Goal: Use online tool/utility

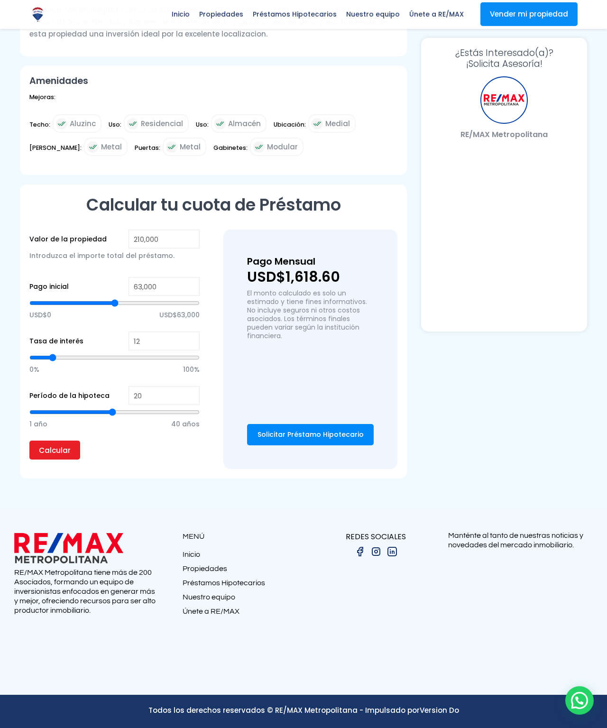
select select "US"
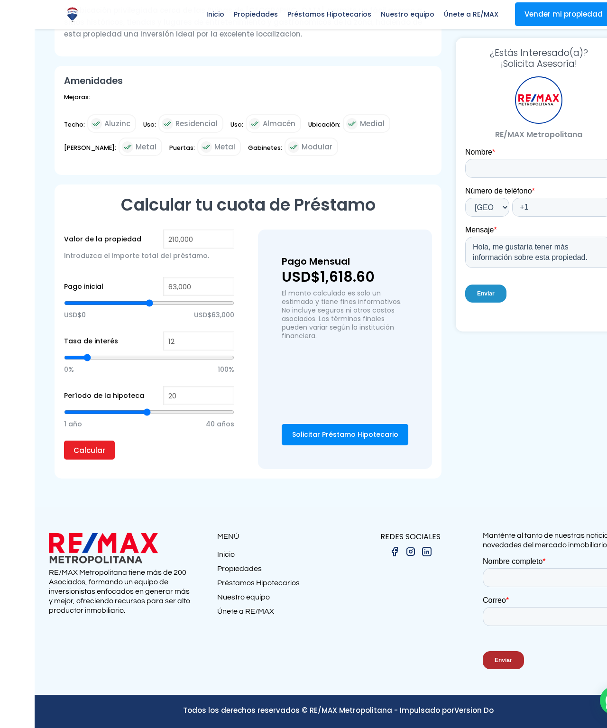
scroll to position [2892, 0]
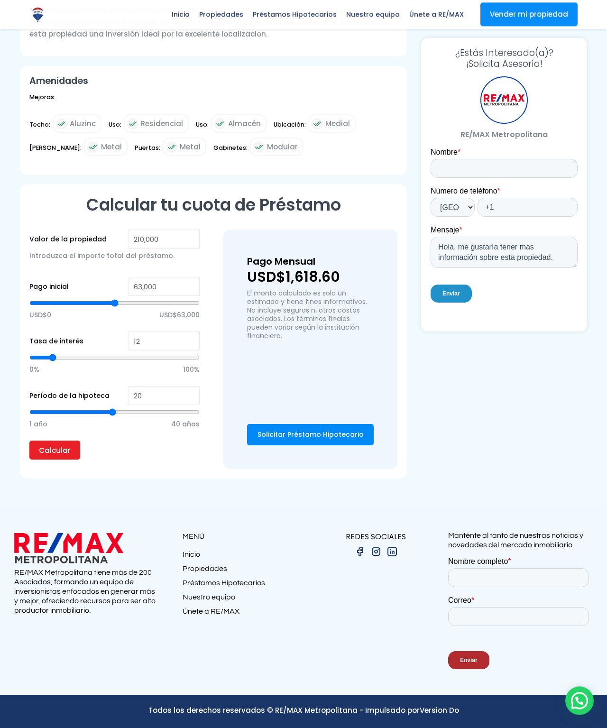
click at [374, 282] on div "Pago Mensual USD$1,618.60 El monto calculado es solo un estimado y tiene fines …" at bounding box center [310, 314] width 127 height 122
click at [339, 469] on div "Pago Mensual USD$1,618.60 El monto calculado es solo un estimado y tiene fines …" at bounding box center [310, 349] width 174 height 239
click at [129, 405] on input "20" at bounding box center [164, 395] width 71 height 19
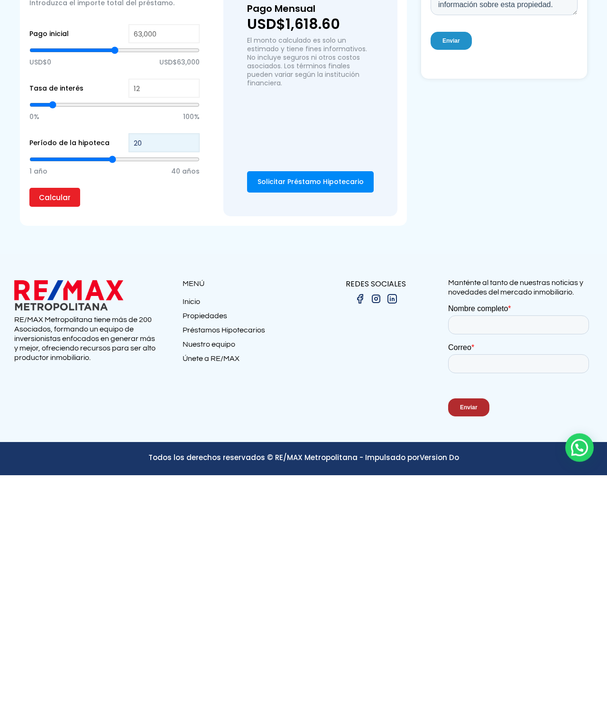
type input "2"
type input "21"
type input "1"
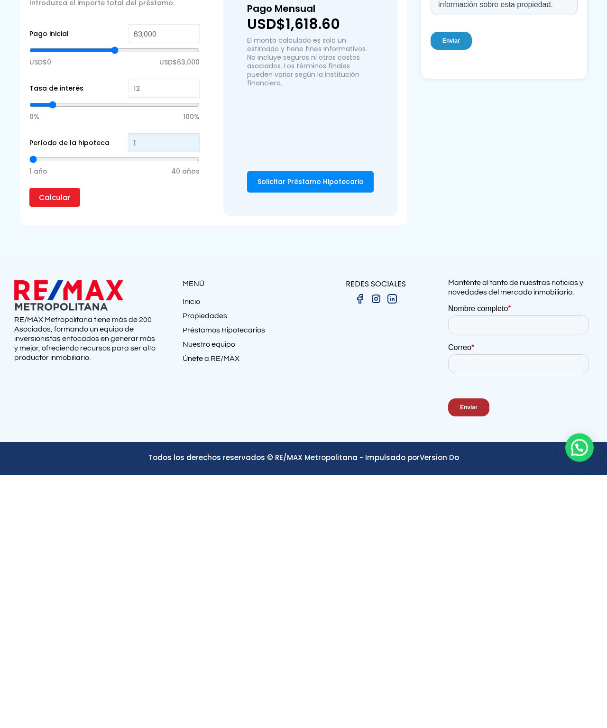
type input "10"
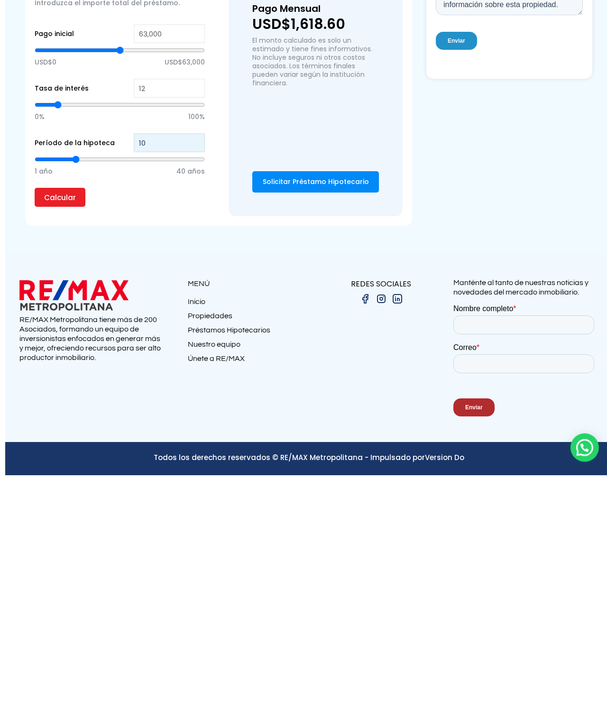
scroll to position [2899, 4]
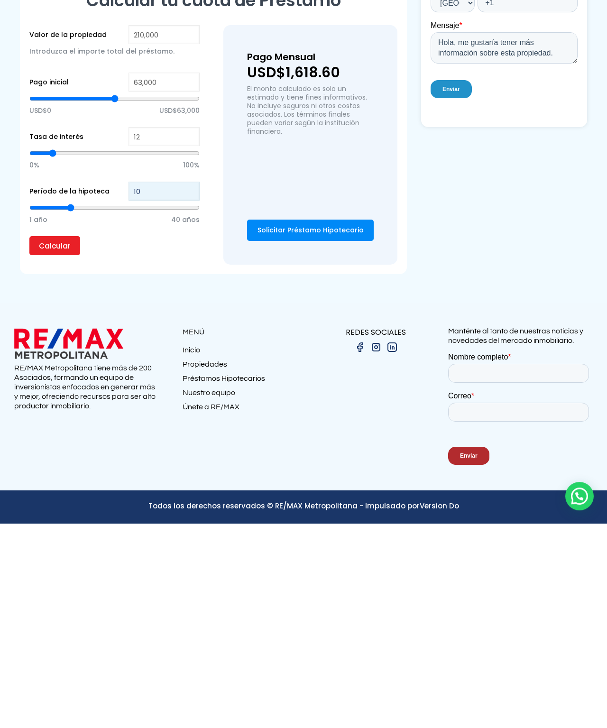
type input "10"
click at [56, 373] on form "Valor de la propiedad 210,000 Introduzca el importe total del préstamo. Pago in…" at bounding box center [114, 349] width 170 height 239
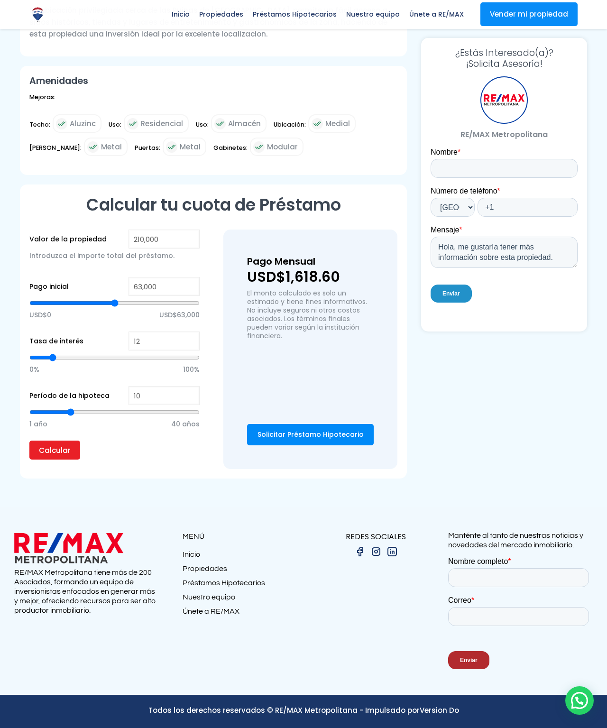
click at [55, 441] on input "Calcular" at bounding box center [54, 450] width 51 height 19
click at [36, 441] on input "Calcular" at bounding box center [54, 450] width 51 height 19
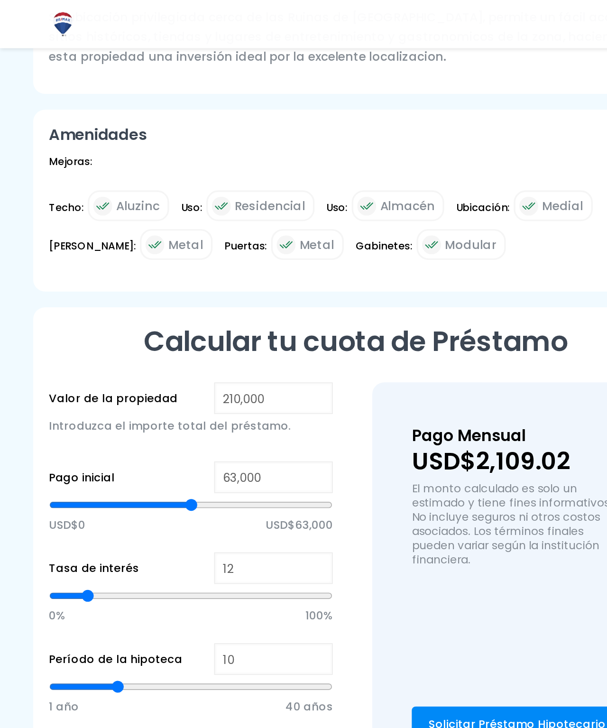
scroll to position [1967, 0]
